Goal: Transaction & Acquisition: Purchase product/service

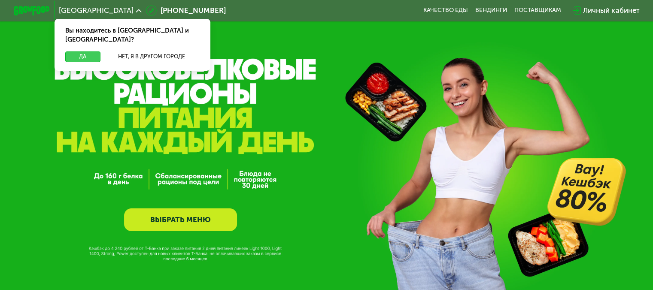
click at [70, 52] on button "Да" at bounding box center [82, 57] width 35 height 11
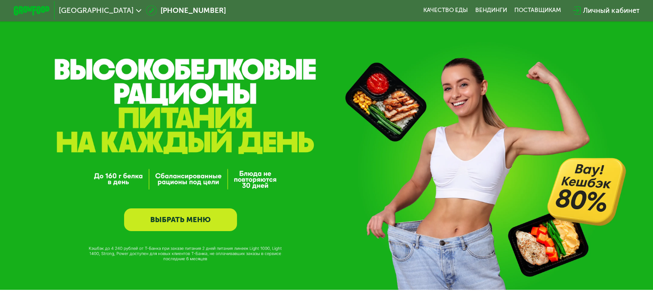
click at [191, 222] on link "ВЫБРАТЬ МЕНЮ" at bounding box center [180, 220] width 113 height 23
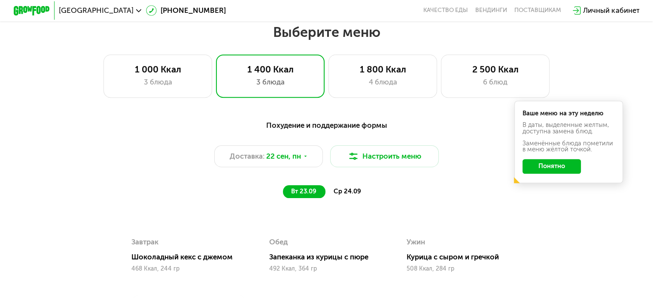
scroll to position [573, 0]
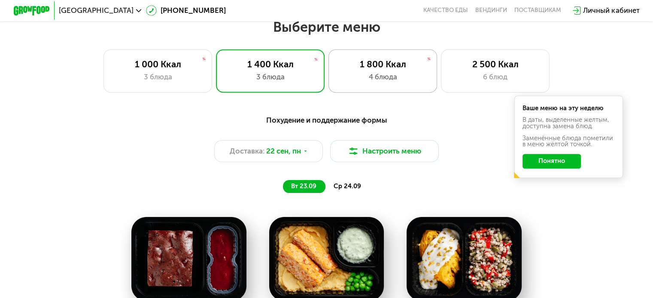
click at [383, 91] on div "1 800 Ккал 4 блюда" at bounding box center [382, 70] width 109 height 43
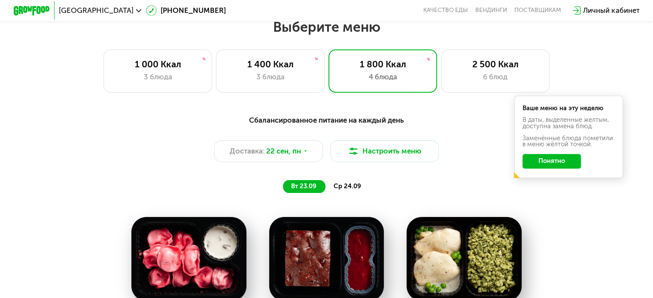
click at [557, 164] on button "Понятно" at bounding box center [551, 161] width 58 height 15
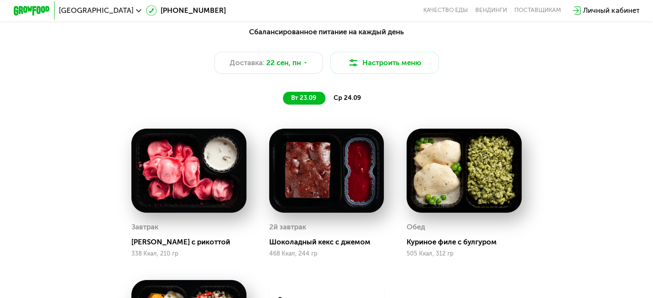
scroll to position [744, 0]
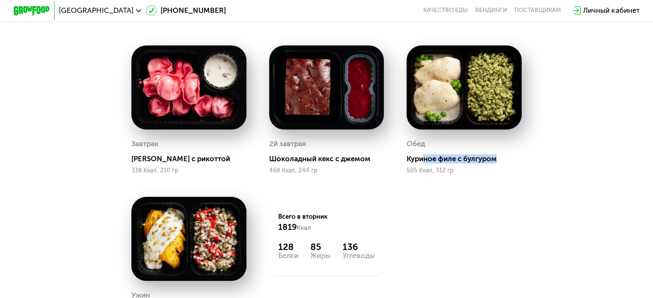
drag, startPoint x: 438, startPoint y: 165, endPoint x: 500, endPoint y: 164, distance: 61.4
click at [499, 164] on div "Куриное филе с булгуром" at bounding box center [468, 159] width 122 height 9
click at [492, 170] on div "Обед Куриное филе с булгуром 505 Ккал, 312 гр" at bounding box center [464, 155] width 115 height 37
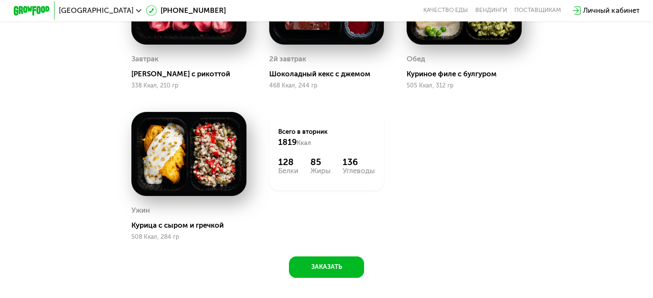
scroll to position [830, 0]
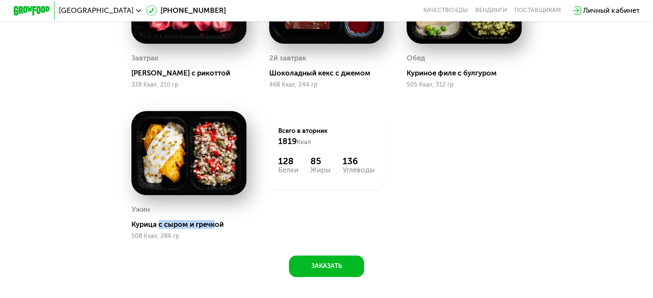
drag, startPoint x: 169, startPoint y: 231, endPoint x: 220, endPoint y: 231, distance: 51.1
click at [219, 229] on div "Курица с сыром и гречкой" at bounding box center [192, 224] width 122 height 9
click at [222, 229] on div "Курица с сыром и гречкой" at bounding box center [192, 224] width 122 height 9
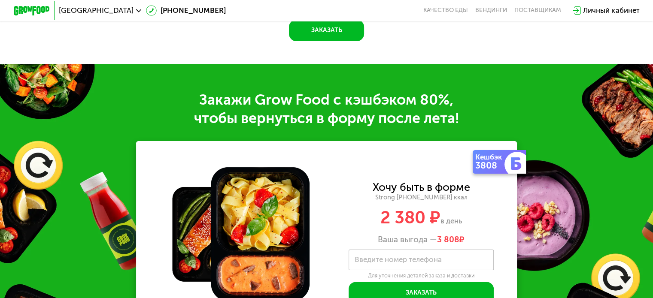
scroll to position [1131, 0]
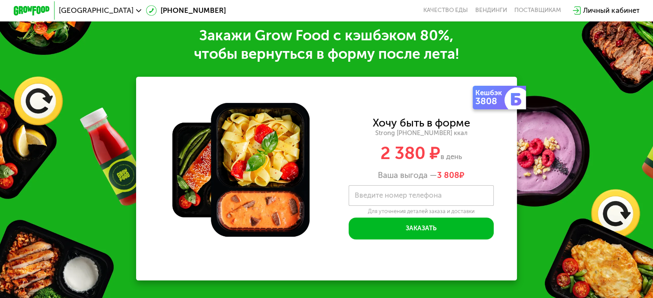
click at [618, 9] on div "Личный кабинет" at bounding box center [611, 10] width 56 height 11
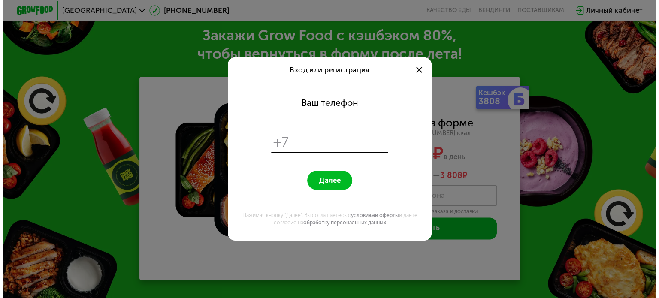
scroll to position [0, 0]
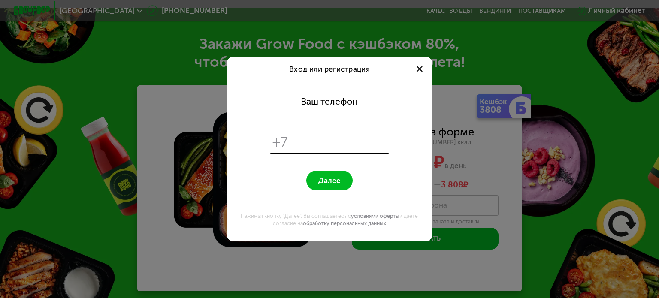
type input "*"
type input "**********"
click at [338, 179] on span "Далее" at bounding box center [330, 180] width 22 height 9
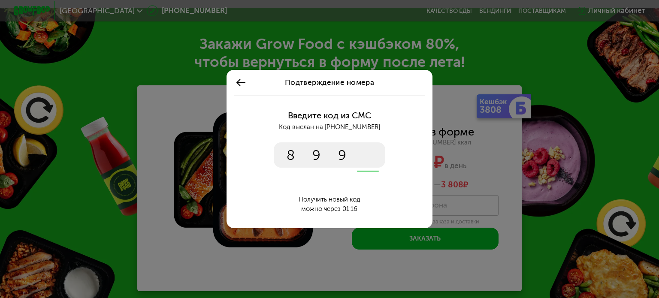
type input "****"
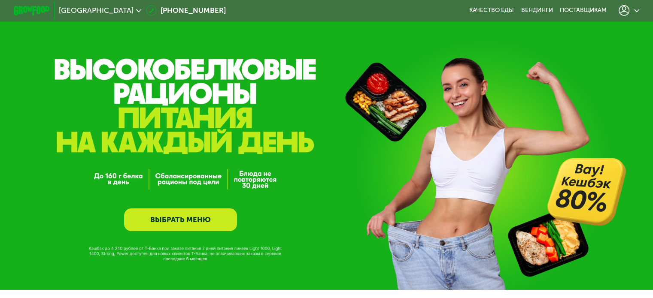
click at [643, 12] on div at bounding box center [629, 11] width 30 height 20
click at [638, 11] on icon at bounding box center [637, 11] width 6 height 6
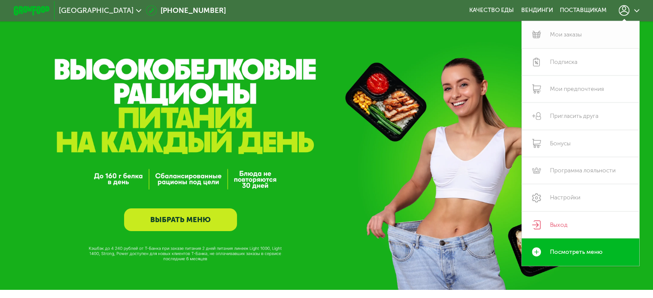
click at [576, 35] on link "Мои заказы" at bounding box center [581, 34] width 118 height 27
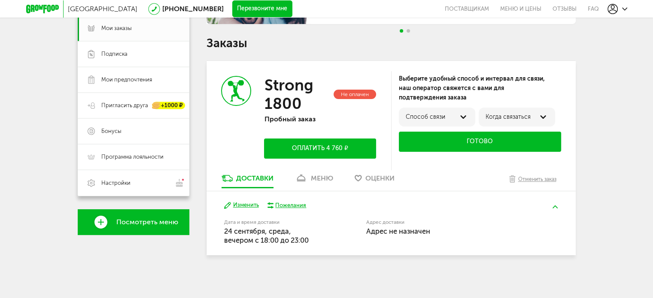
scroll to position [129, 0]
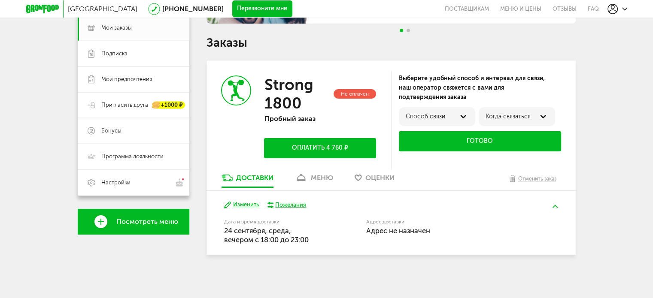
click at [461, 114] on div at bounding box center [463, 117] width 10 height 10
click at [562, 95] on div "Выберите удобный способ и интервал для связи, наш оператор свяжется с вами для …" at bounding box center [483, 120] width 185 height 99
click at [462, 143] on button "Готово" at bounding box center [480, 141] width 162 height 20
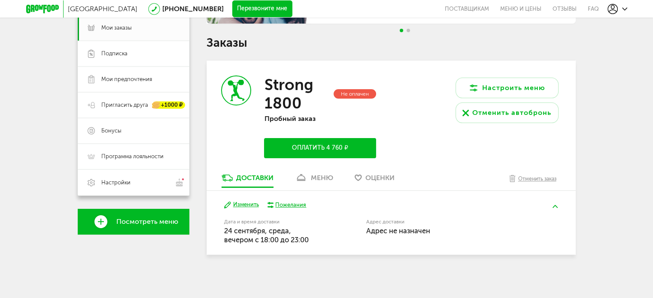
click at [306, 146] on button "Оплатить 4 760 ₽" at bounding box center [320, 148] width 112 height 20
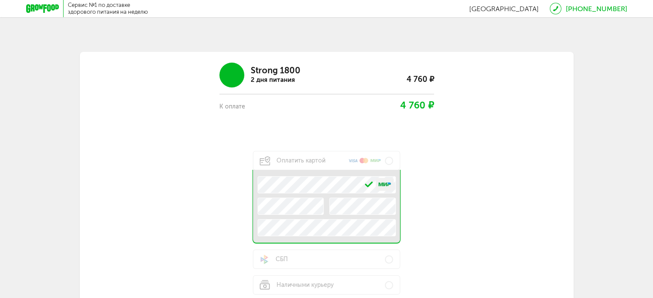
drag, startPoint x: 475, startPoint y: 206, endPoint x: 403, endPoint y: 214, distance: 72.2
click at [464, 206] on div "Strong 1800 2 дня питания 4 760 ₽ К оплате 4 760 ₽ Оплатить картой .e{fill:#f79…" at bounding box center [327, 187] width 412 height 262
click at [230, 228] on div "Strong 1800 2 дня питания 4 760 ₽ К оплате 4 760 ₽ Оплатить картой .e{fill:#f79…" at bounding box center [327, 187] width 412 height 262
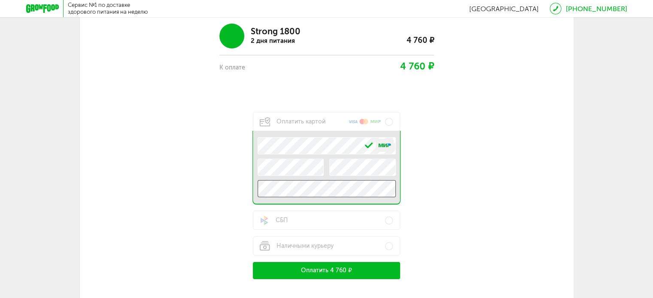
scroll to position [86, 0]
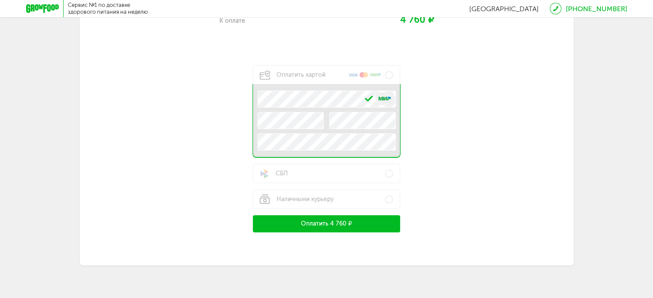
click at [380, 225] on button "Оплатить 4 760 ₽" at bounding box center [327, 224] width 148 height 17
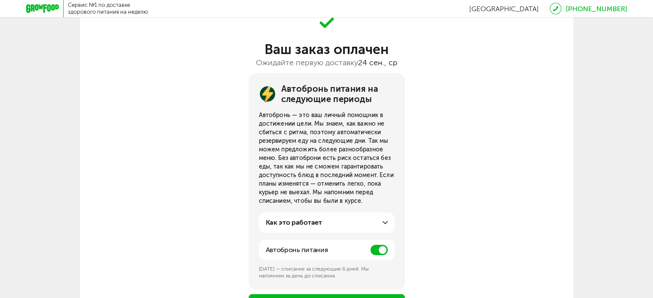
scroll to position [86, 0]
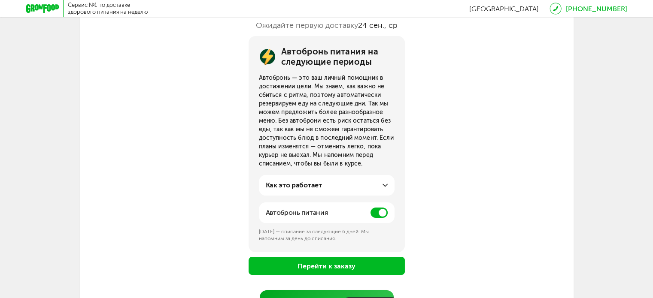
click at [386, 186] on use at bounding box center [385, 185] width 5 height 3
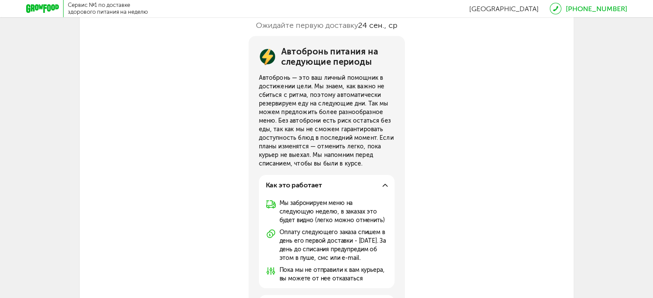
click at [459, 162] on div "Автобронь питания на следующие периоды Автобронь — это ваш личный помощник в до…" at bounding box center [327, 202] width 494 height 332
click at [383, 186] on use at bounding box center [385, 185] width 5 height 3
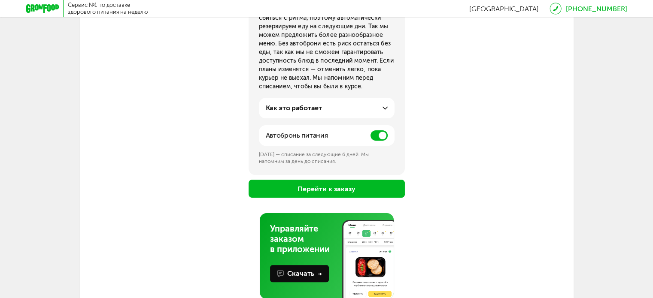
scroll to position [172, 0]
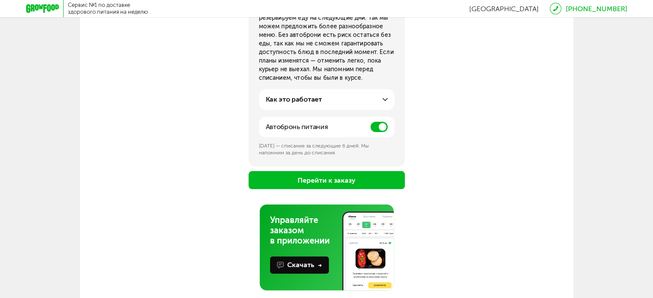
click at [379, 180] on button "Перейти к заказу" at bounding box center [327, 180] width 156 height 18
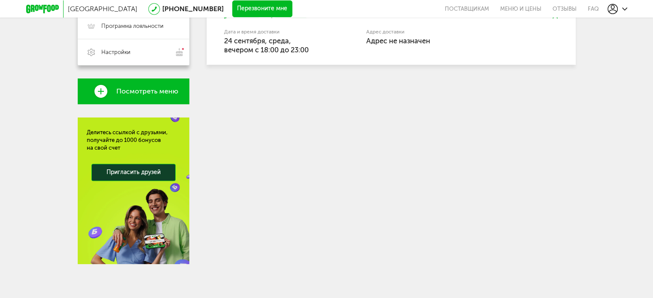
scroll to position [88, 0]
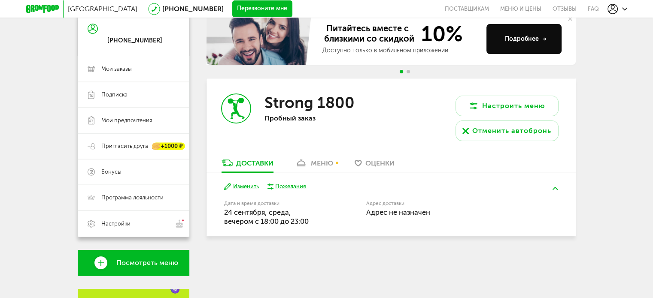
click at [328, 162] on div "меню" at bounding box center [322, 163] width 22 height 8
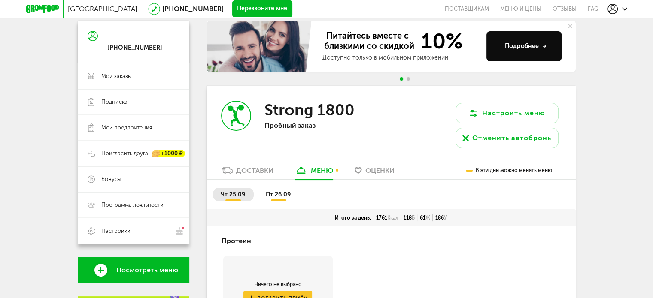
scroll to position [59, 0]
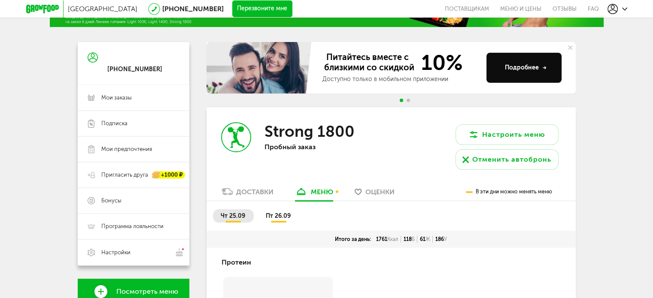
click at [252, 193] on div "Доставки" at bounding box center [254, 192] width 37 height 8
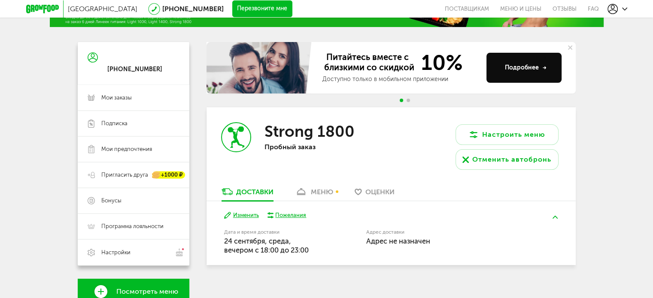
click at [324, 192] on div "меню" at bounding box center [322, 192] width 22 height 8
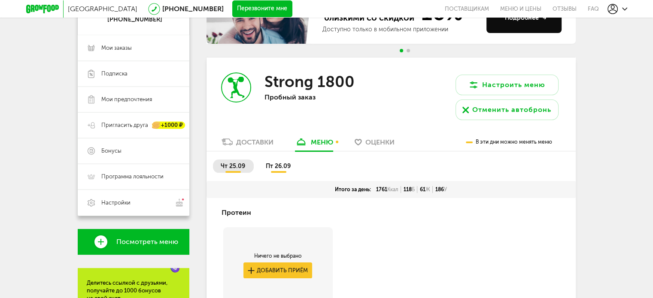
scroll to position [145, 0]
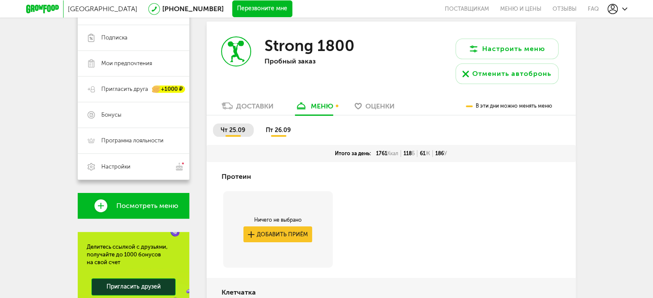
click at [256, 100] on div "Strong 1800 Пробный заказ" at bounding box center [298, 61] width 185 height 80
click at [248, 108] on div "Доставки" at bounding box center [254, 106] width 37 height 8
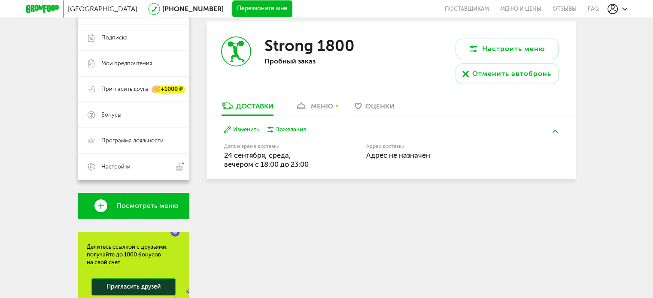
click at [325, 111] on link "меню" at bounding box center [314, 108] width 47 height 14
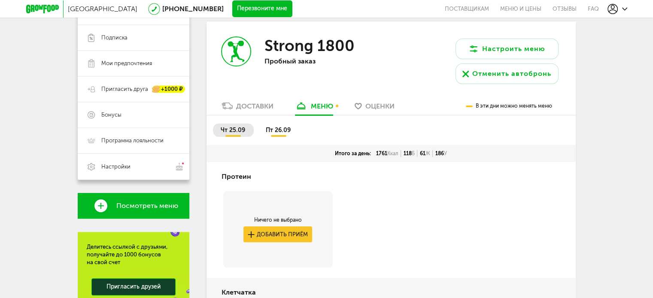
click at [282, 132] on span "пт 26.09" at bounding box center [278, 130] width 25 height 7
click at [238, 128] on span "чт 25.09" at bounding box center [233, 130] width 24 height 7
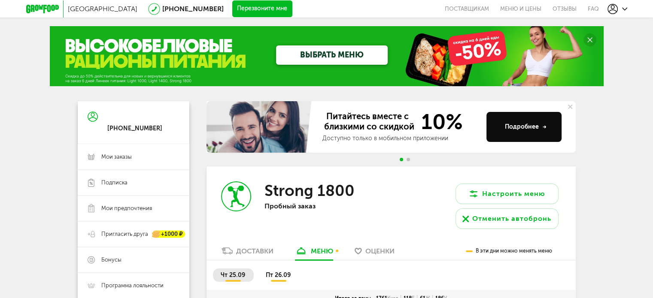
click at [570, 105] on icon at bounding box center [570, 107] width 4 height 4
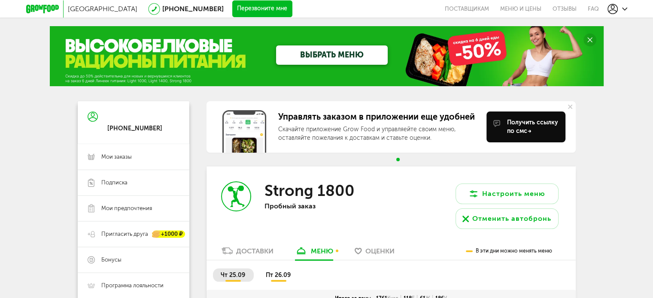
click at [571, 108] on use at bounding box center [570, 107] width 4 height 4
